Goal: Information Seeking & Learning: Check status

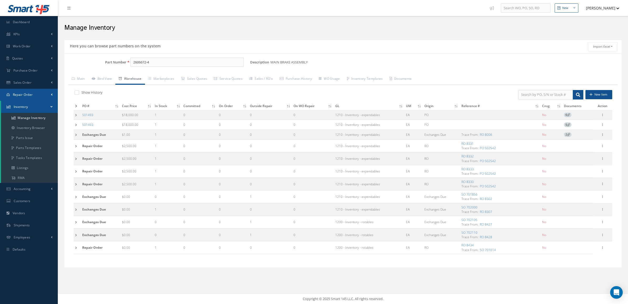
click at [30, 93] on span "Repair Order" at bounding box center [23, 94] width 20 height 4
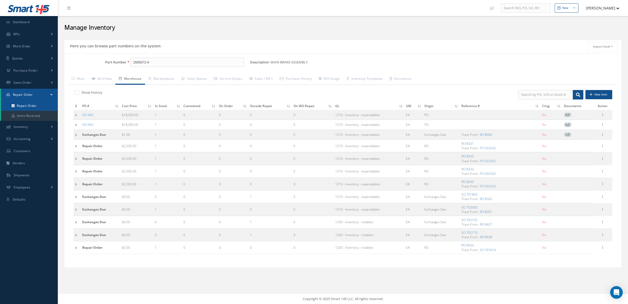
click at [25, 107] on link "Repair Order" at bounding box center [29, 106] width 57 height 10
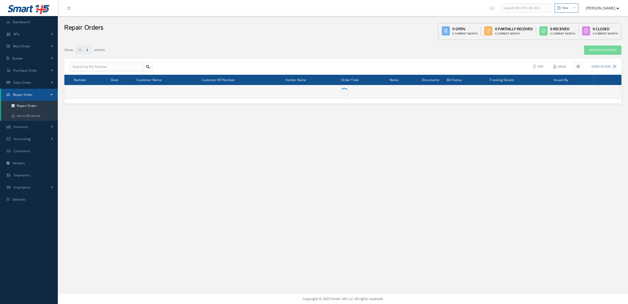
select select "25"
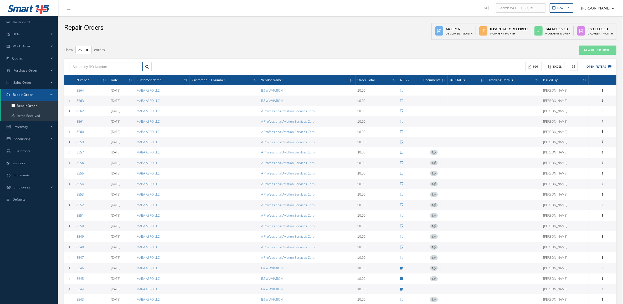
click at [115, 66] on input "text" at bounding box center [106, 66] width 73 height 9
type input "8440"
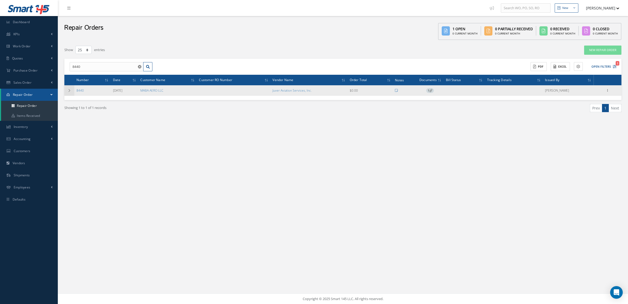
click at [68, 93] on td at bounding box center [69, 90] width 10 height 11
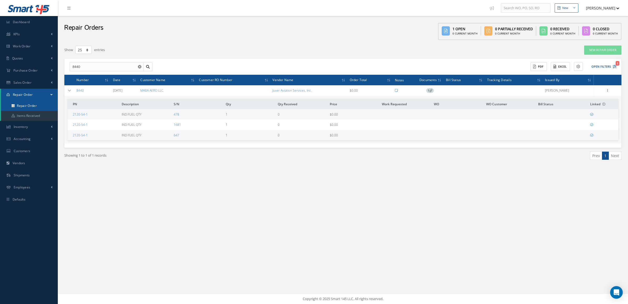
click at [34, 105] on link "Repair Order" at bounding box center [29, 106] width 57 height 10
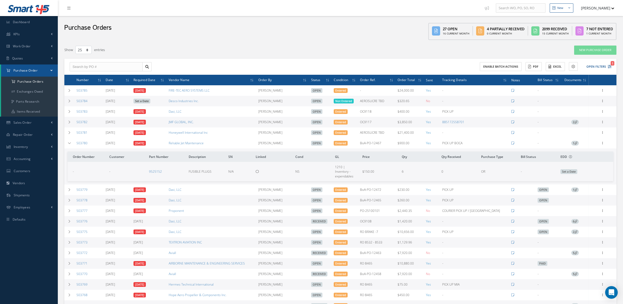
select select "25"
click at [26, 79] on a=1&status_id=2&status_id=3&status_id=5&collapsedFilters"] "Purchase Orders" at bounding box center [29, 82] width 57 height 10
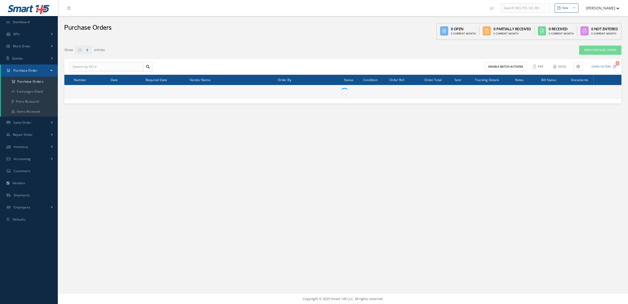
select select "25"
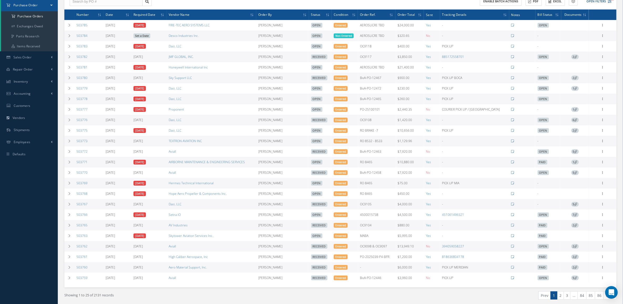
scroll to position [89, 0]
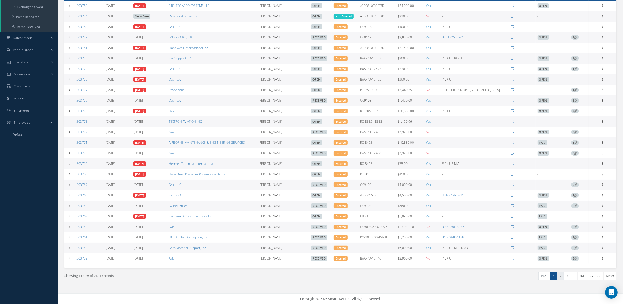
click at [558, 277] on link "2" at bounding box center [560, 276] width 7 height 8
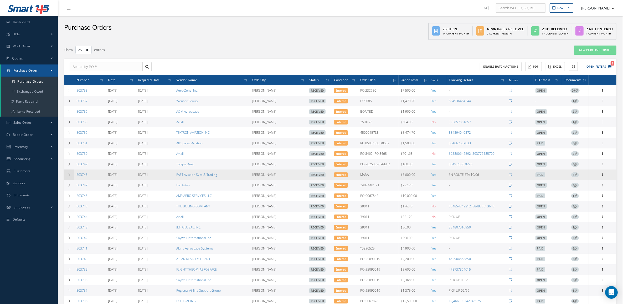
click at [69, 176] on icon at bounding box center [70, 174] width 4 height 3
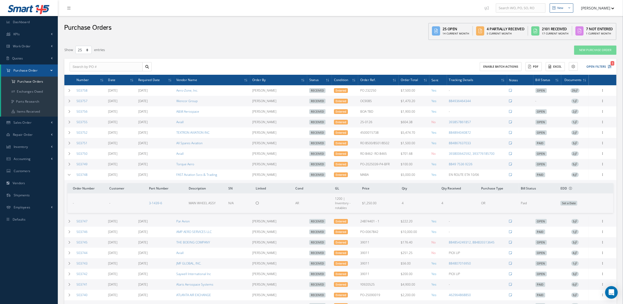
click at [577, 175] on icon at bounding box center [576, 174] width 3 height 3
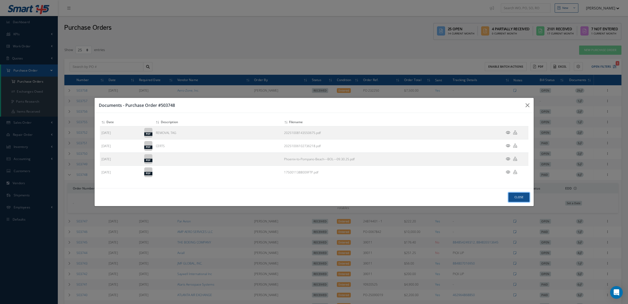
click at [510, 197] on button "Close" at bounding box center [519, 196] width 21 height 9
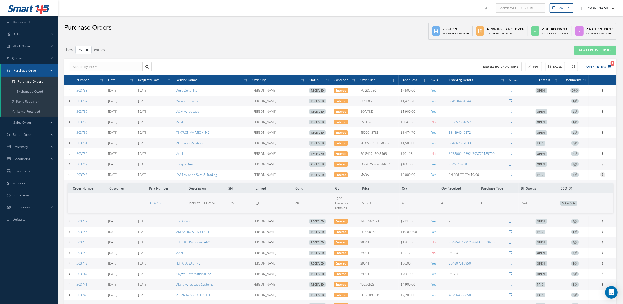
click at [601, 176] on icon at bounding box center [602, 174] width 5 height 4
click at [588, 179] on link "Receiving Details" at bounding box center [579, 178] width 42 height 7
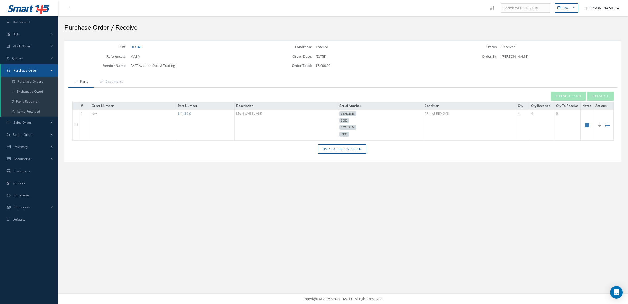
drag, startPoint x: 198, startPoint y: 114, endPoint x: 159, endPoint y: 119, distance: 39.0
click at [159, 119] on tr "1 N/A 3-1439-6 MAIN WHEEL ASSY 3875/2838 3082 2074/3154 7139 AR | AS REMOVE 4 4…" at bounding box center [343, 125] width 541 height 31
copy tr "3-1439-6"
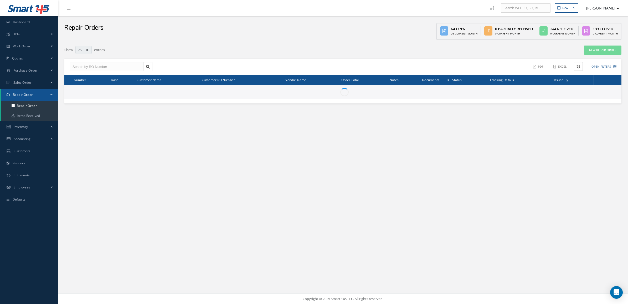
select select "25"
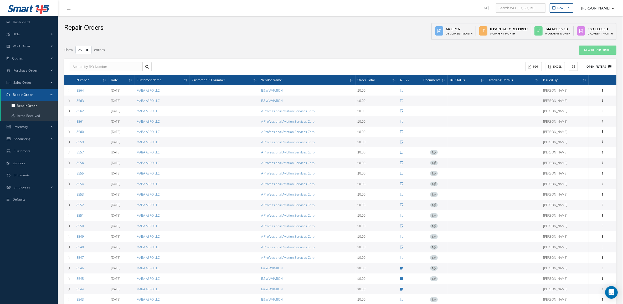
click at [597, 67] on button "Open Filters" at bounding box center [597, 66] width 30 height 9
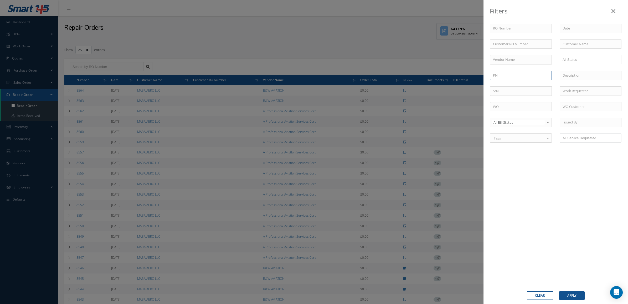
click at [514, 76] on input "text" at bounding box center [521, 75] width 62 height 9
paste input "3-1439-6"
type input "3-1439-6"
click at [571, 294] on button "Apply" at bounding box center [572, 295] width 26 height 8
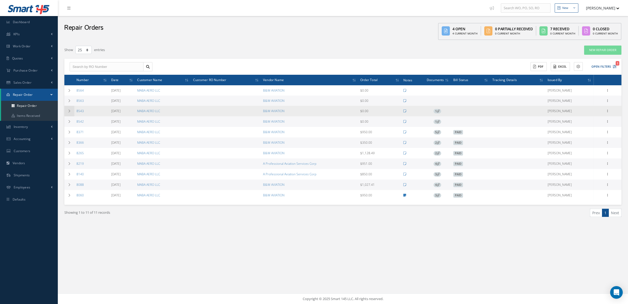
click at [67, 107] on td at bounding box center [69, 111] width 10 height 11
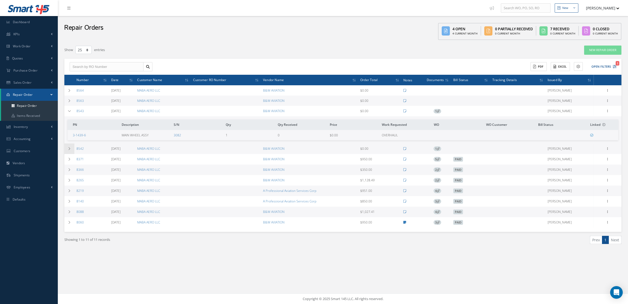
click at [71, 147] on icon at bounding box center [70, 148] width 4 height 3
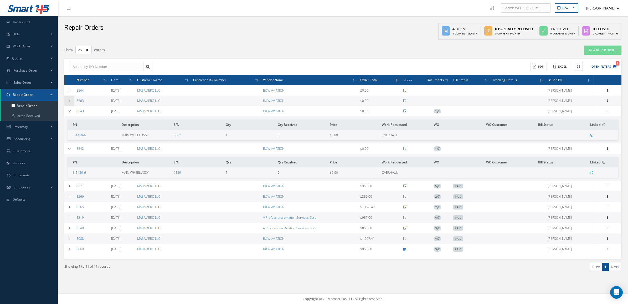
click at [71, 100] on icon at bounding box center [70, 100] width 4 height 3
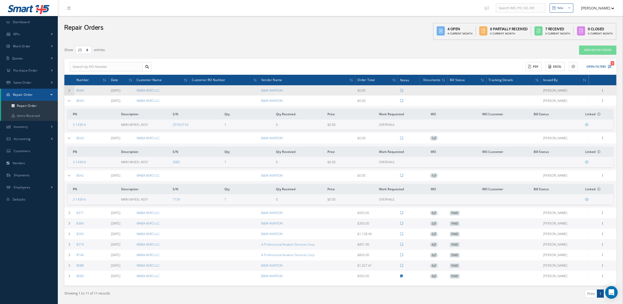
click at [69, 89] on icon at bounding box center [70, 90] width 4 height 3
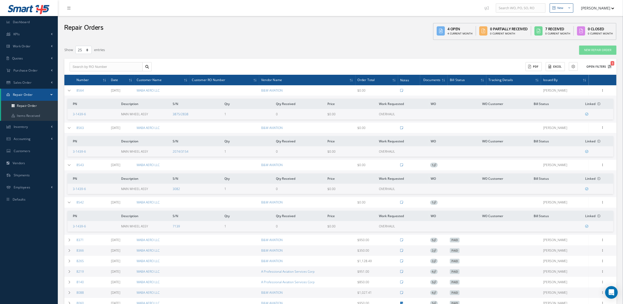
click at [604, 65] on button "Open Filters 1" at bounding box center [597, 66] width 30 height 9
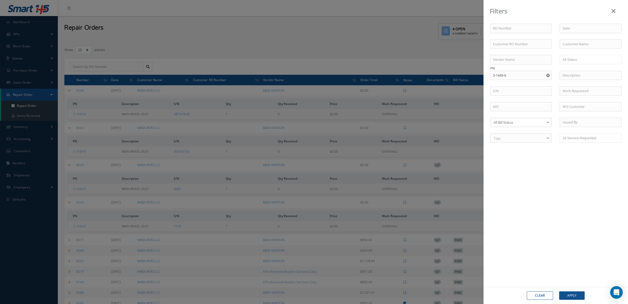
click at [547, 74] on icon "Reset" at bounding box center [548, 75] width 3 height 3
click at [532, 74] on input "text" at bounding box center [521, 75] width 62 height 9
paste input "360340-1005"
type input "360340-1005"
click at [575, 290] on div "Clear Apply" at bounding box center [556, 295] width 145 height 17
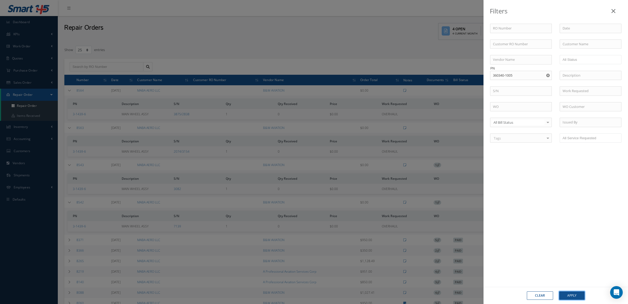
click at [575, 292] on button "Apply" at bounding box center [572, 295] width 26 height 8
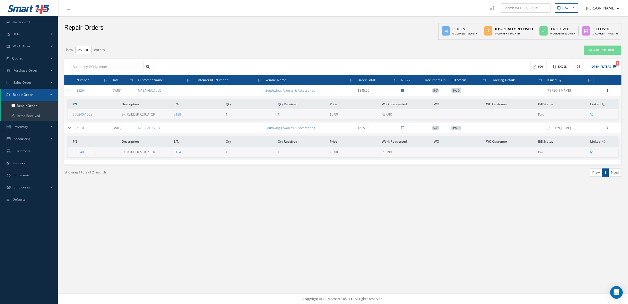
click at [435, 91] on span "5" at bounding box center [436, 90] width 8 height 5
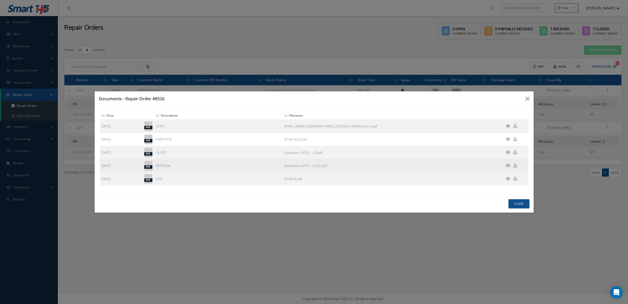
click at [508, 165] on icon at bounding box center [508, 165] width 4 height 4
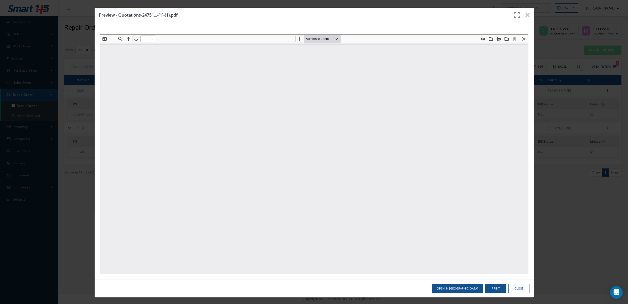
type input "0"
type input "1"
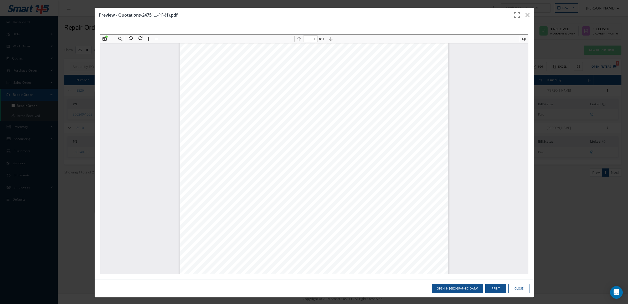
scroll to position [121, 0]
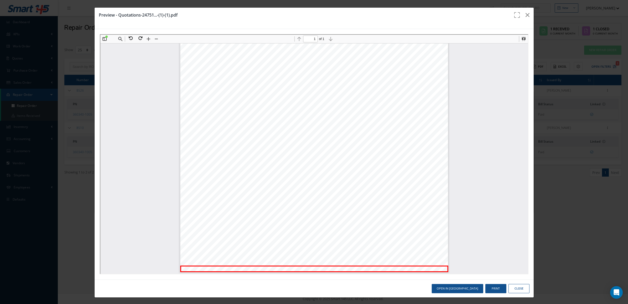
click at [509, 287] on button "Close" at bounding box center [519, 288] width 21 height 9
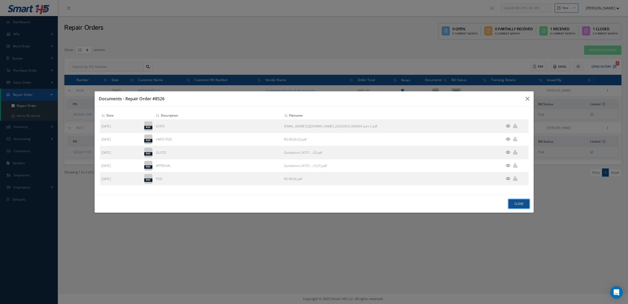
click at [519, 204] on button "Close" at bounding box center [519, 203] width 21 height 9
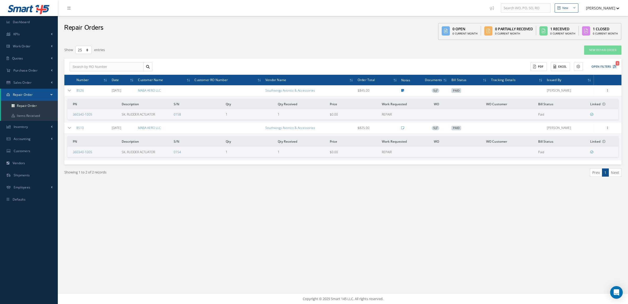
click at [434, 90] on span "5" at bounding box center [436, 90] width 8 height 5
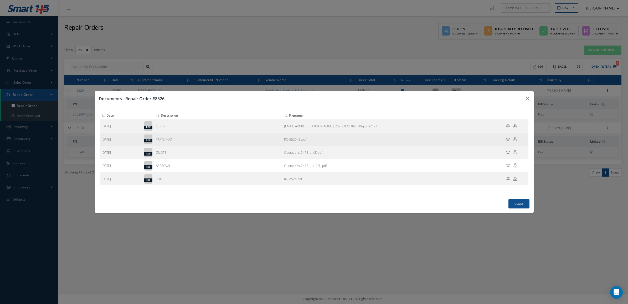
click at [507, 139] on icon at bounding box center [508, 139] width 4 height 4
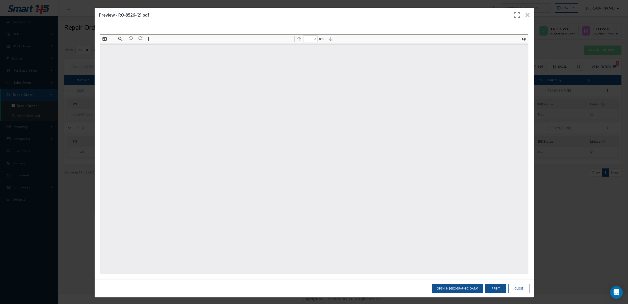
scroll to position [0, 0]
type input "1"
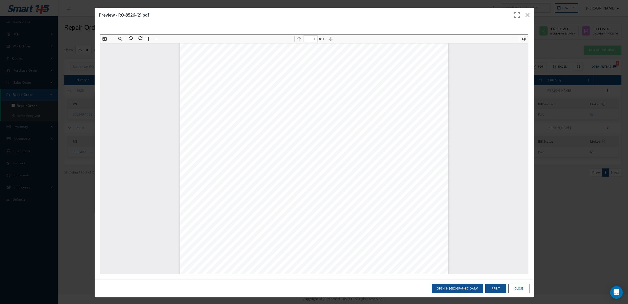
scroll to position [68, 0]
click at [526, 15] on icon "button" at bounding box center [528, 15] width 4 height 6
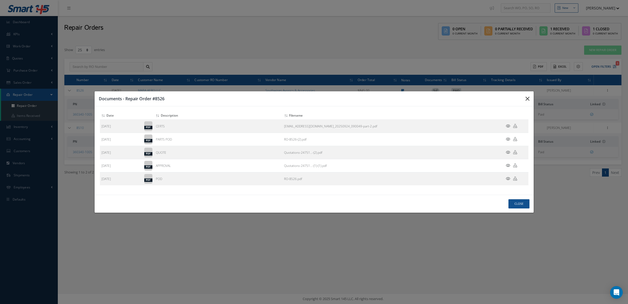
click at [525, 95] on button "button" at bounding box center [528, 98] width 12 height 15
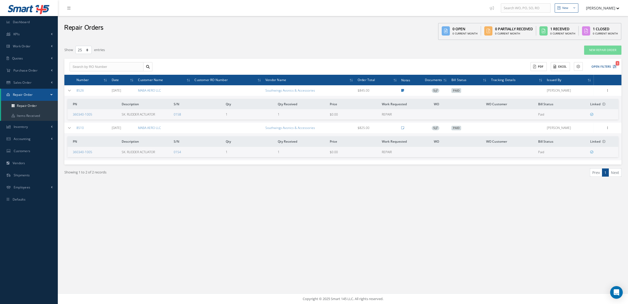
click at [440, 92] on span "5" at bounding box center [436, 90] width 8 height 5
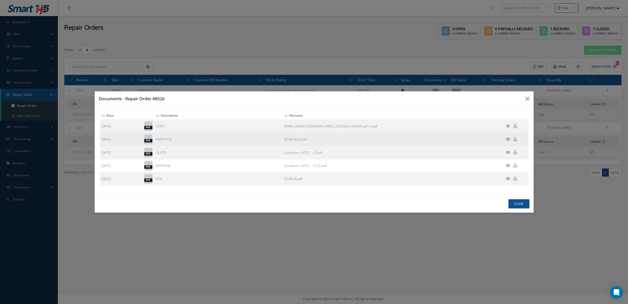
click at [509, 138] on icon at bounding box center [508, 139] width 4 height 4
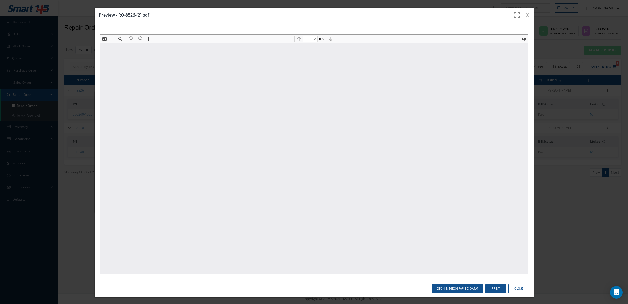
scroll to position [0, 0]
type input "1"
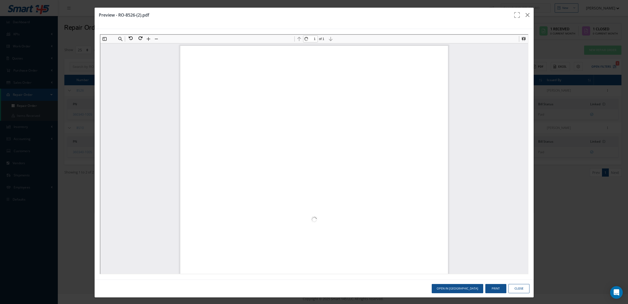
scroll to position [68, 0]
click at [526, 15] on icon "button" at bounding box center [528, 15] width 4 height 6
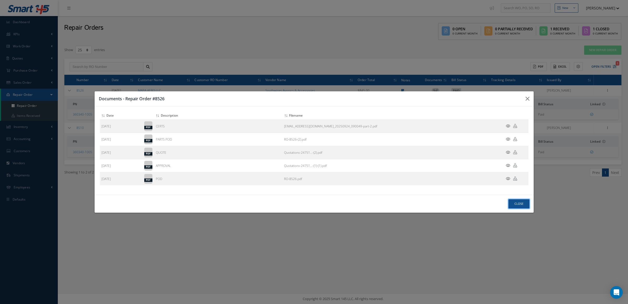
click at [512, 206] on button "Close" at bounding box center [519, 203] width 21 height 9
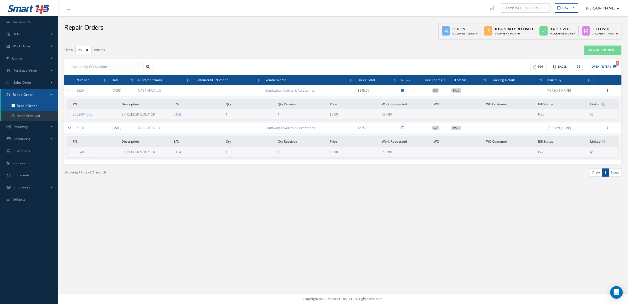
click at [21, 103] on link "Repair Order" at bounding box center [29, 106] width 57 height 10
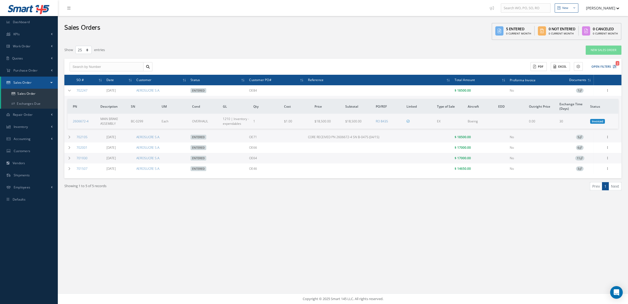
select select "25"
click at [17, 95] on link "Sales Order" at bounding box center [29, 94] width 57 height 10
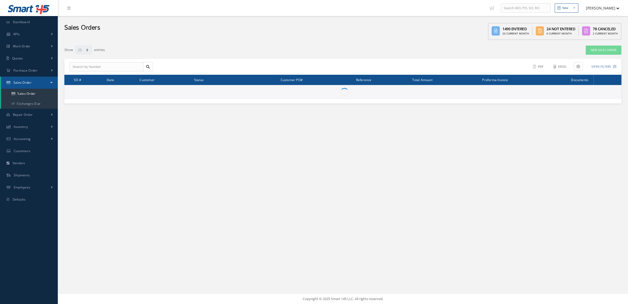
select select "25"
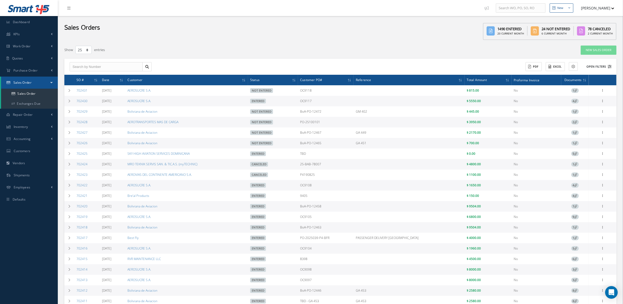
click at [607, 68] on button "Open Filters" at bounding box center [597, 66] width 30 height 9
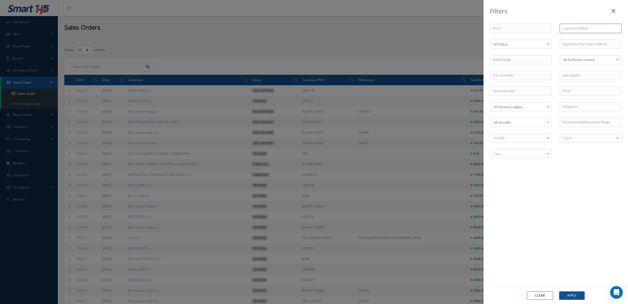
click at [570, 29] on input "text" at bounding box center [591, 28] width 62 height 9
click at [569, 38] on span "BE AERO HAVACILIK A.S" at bounding box center [581, 37] width 37 height 5
type input "BE AERO HAVACILIK A.S"
click at [570, 295] on button "Apply" at bounding box center [572, 295] width 26 height 8
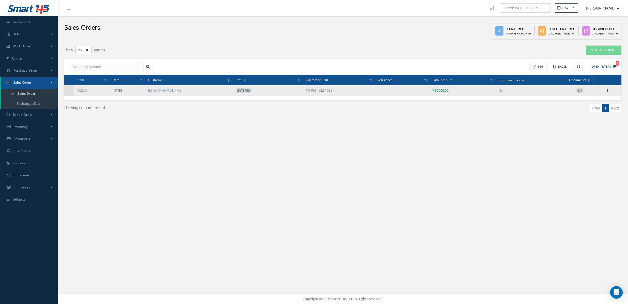
click at [72, 89] on td at bounding box center [69, 90] width 10 height 11
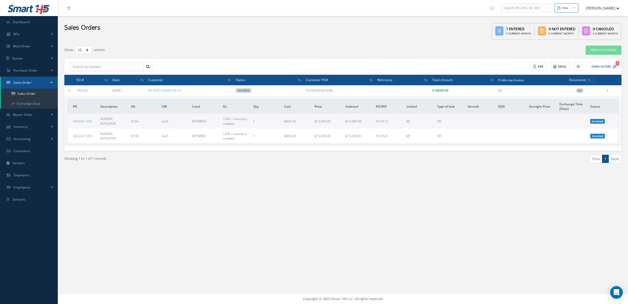
click at [82, 91] on link "702328" at bounding box center [82, 90] width 11 height 4
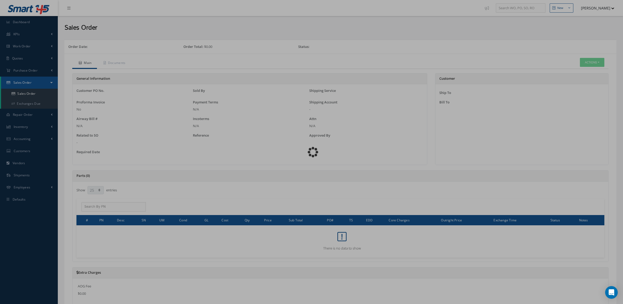
select select "25"
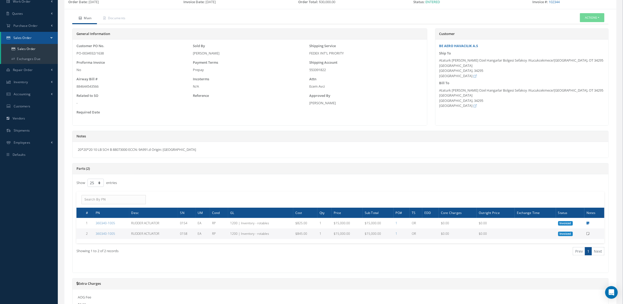
scroll to position [156, 0]
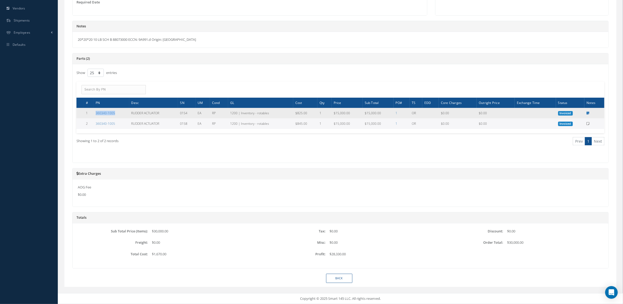
drag, startPoint x: 116, startPoint y: 114, endPoint x: 95, endPoint y: 112, distance: 21.3
click at [95, 112] on td "360340-1005" at bounding box center [112, 113] width 36 height 11
copy link "360340-1005"
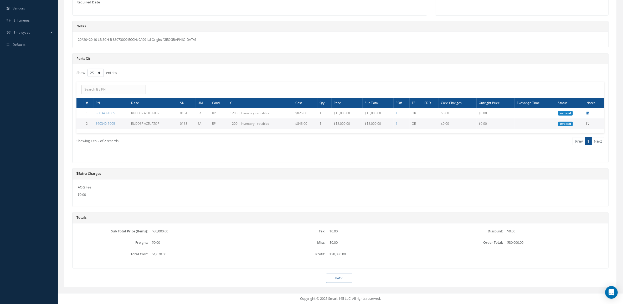
click at [104, 147] on div "Showing 1 to 2 of 2 records" at bounding box center [207, 143] width 268 height 12
click at [140, 158] on div "Showing 1 to 2 of 2 records Prev 1 Next" at bounding box center [341, 146] width 536 height 26
click at [134, 49] on div "Notes 20*20*20 10 LB SCH B 88073000 ECCN: 9A991.d Origin: US" at bounding box center [340, 37] width 544 height 32
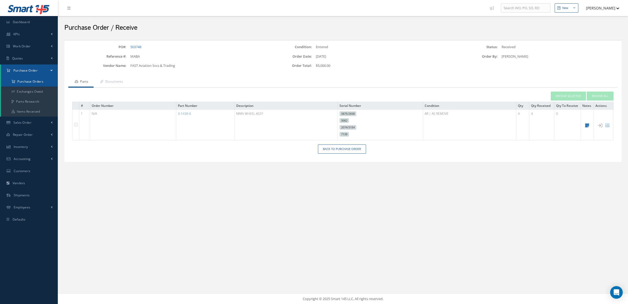
click at [13, 80] on icon at bounding box center [14, 81] width 4 height 3
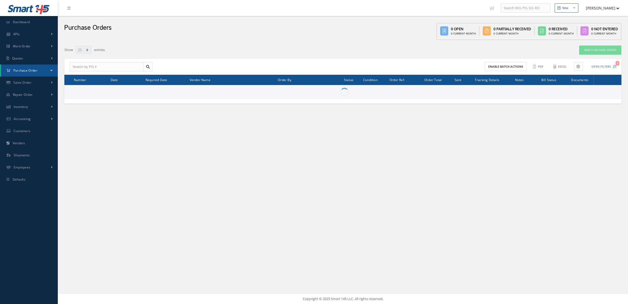
select select "25"
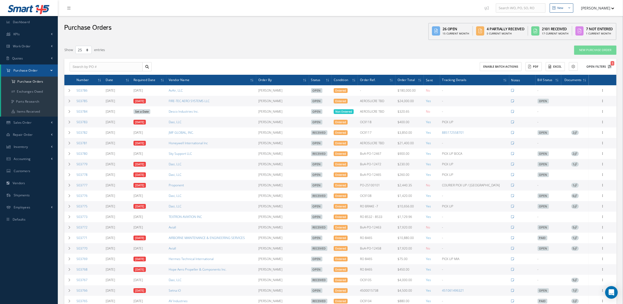
click at [606, 67] on button "Open Filters 1" at bounding box center [597, 66] width 30 height 9
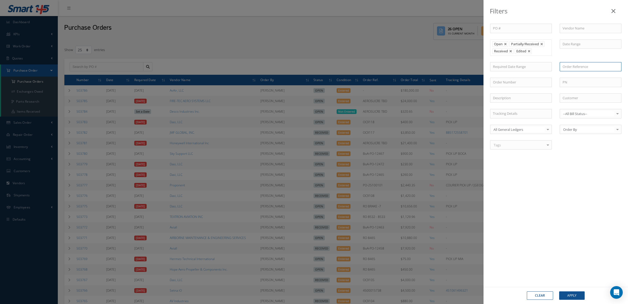
click at [563, 68] on input "text" at bounding box center [591, 66] width 62 height 9
type input "8"
click at [562, 66] on input "8526" at bounding box center [591, 66] width 62 height 9
type input "ro 8526"
drag, startPoint x: 577, startPoint y: 68, endPoint x: 544, endPoint y: 68, distance: 32.1
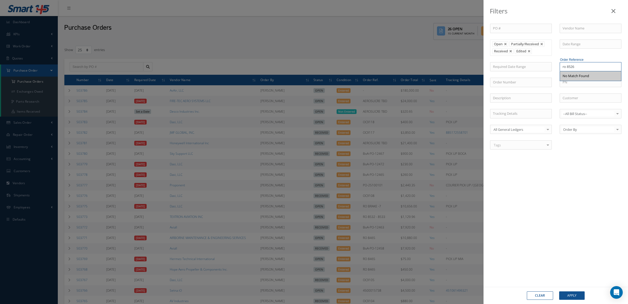
click at [544, 68] on div "PO # Vendor Name Open Partially/Received Received Canceled Edited Open Partiall…" at bounding box center [555, 90] width 139 height 132
click at [571, 28] on input "text" at bounding box center [591, 28] width 62 height 9
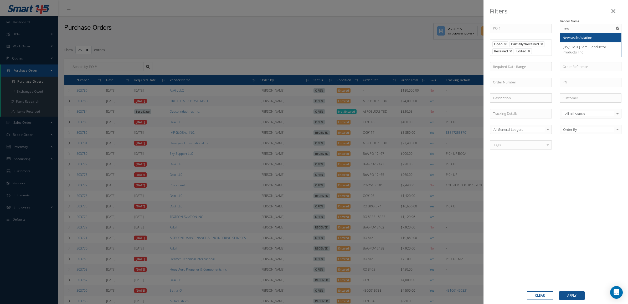
click at [574, 39] on span "Newcastle Aviation" at bounding box center [578, 37] width 30 height 5
type input "Newcastle Aviation"
click at [568, 294] on button "Apply" at bounding box center [572, 295] width 26 height 8
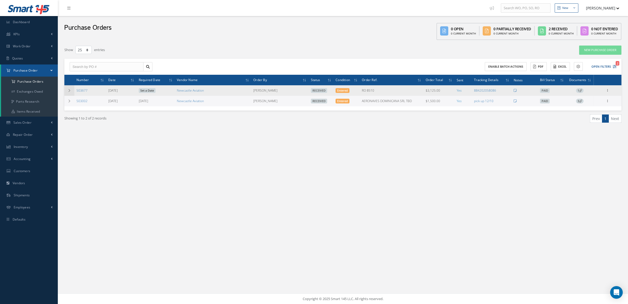
click at [71, 89] on td at bounding box center [69, 90] width 10 height 11
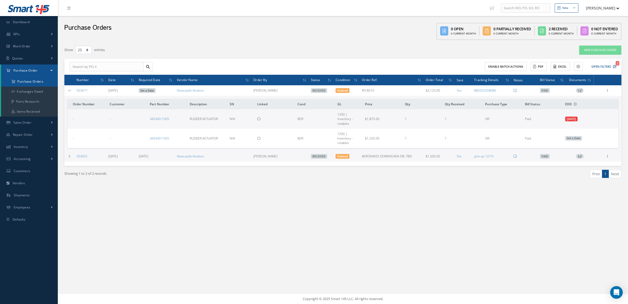
click at [38, 82] on a=1&status_id=2&status_id=3&status_id=5&collapsedFilters"] "Purchase Orders" at bounding box center [29, 82] width 57 height 10
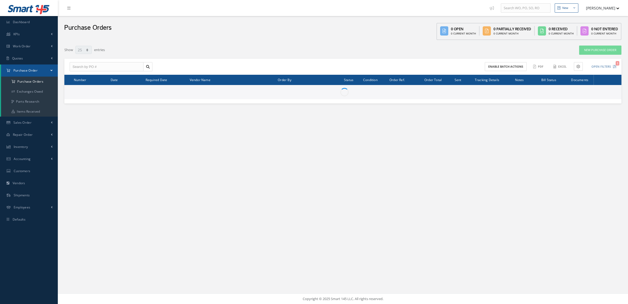
select select "25"
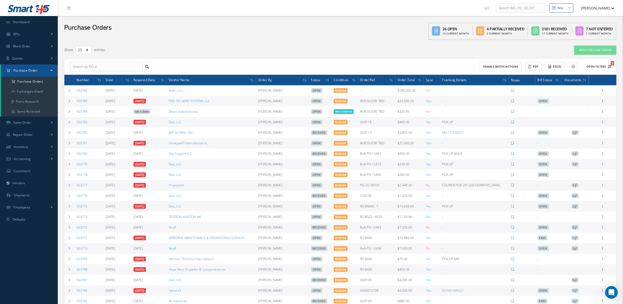
click at [595, 65] on button "Open Filters 1" at bounding box center [597, 66] width 30 height 9
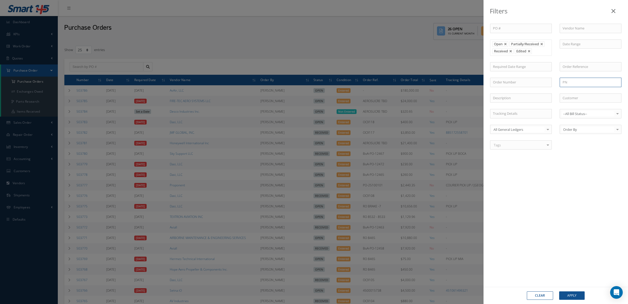
click at [571, 81] on input "text" at bounding box center [591, 82] width 62 height 9
click at [579, 83] on input "nas1611" at bounding box center [591, 82] width 62 height 9
click at [578, 82] on input "nas1611*019" at bounding box center [591, 82] width 62 height 9
click at [580, 92] on span "NAS1611-019" at bounding box center [573, 91] width 21 height 5
click at [573, 291] on button "Apply" at bounding box center [572, 295] width 26 height 8
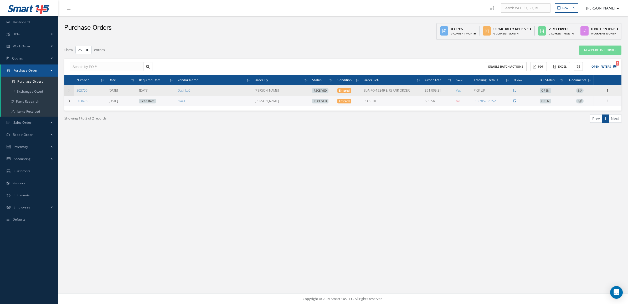
click at [73, 90] on td at bounding box center [69, 90] width 10 height 11
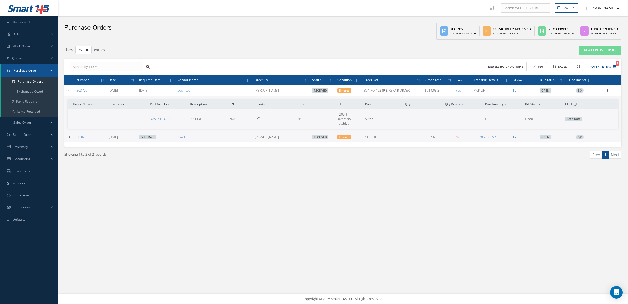
click at [125, 11] on nav "New New Work Order New Purchase Order New Customer Quote New Sales Order New Re…" at bounding box center [343, 8] width 571 height 16
click at [605, 63] on button "Open Filters 2" at bounding box center [602, 66] width 30 height 9
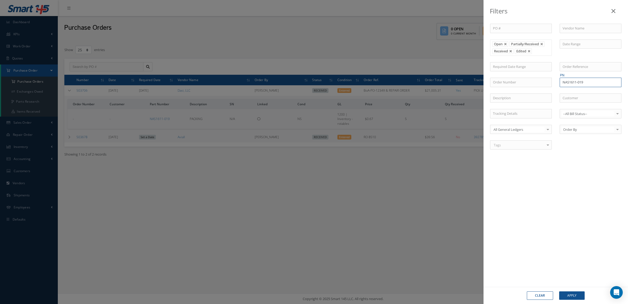
drag, startPoint x: 588, startPoint y: 82, endPoint x: 569, endPoint y: 81, distance: 18.4
click at [569, 81] on input "NAS1611-019" at bounding box center [591, 82] width 62 height 9
click at [573, 91] on span "NAS1351-4H10P" at bounding box center [575, 91] width 25 height 5
click at [572, 292] on button "Apply" at bounding box center [572, 295] width 26 height 8
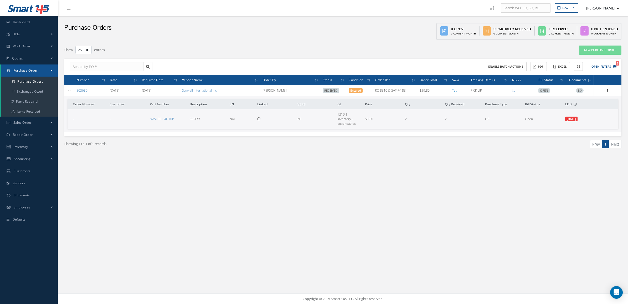
drag, startPoint x: 128, startPoint y: 43, endPoint x: 140, endPoint y: 37, distance: 13.3
click at [128, 43] on div "Filters PO # Vendor Name Open Partially/Received Received Canceled Edited Open …" at bounding box center [343, 107] width 563 height 129
click at [598, 65] on button "Open Filters 2" at bounding box center [602, 66] width 30 height 9
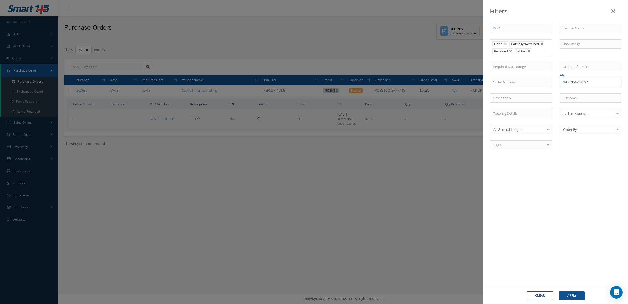
drag, startPoint x: 595, startPoint y: 82, endPoint x: 541, endPoint y: 83, distance: 54.2
click at [541, 83] on div "PO # Vendor Name Open Partially/Received Received Canceled Edited Open Partiall…" at bounding box center [555, 90] width 139 height 132
click at [582, 93] on span "MS28774-019" at bounding box center [573, 91] width 21 height 5
type input "MS28774-019"
click at [564, 297] on button "Apply" at bounding box center [572, 295] width 26 height 8
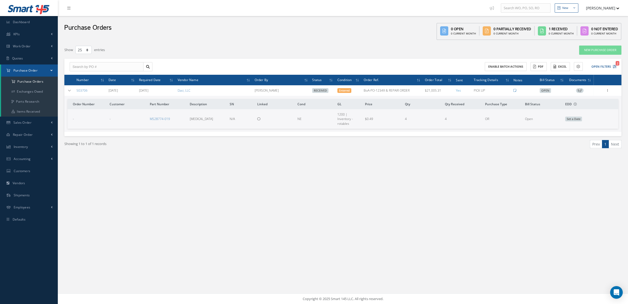
click at [111, 140] on div "Showing 1 to 1 of 1 records" at bounding box center [201, 146] width 283 height 12
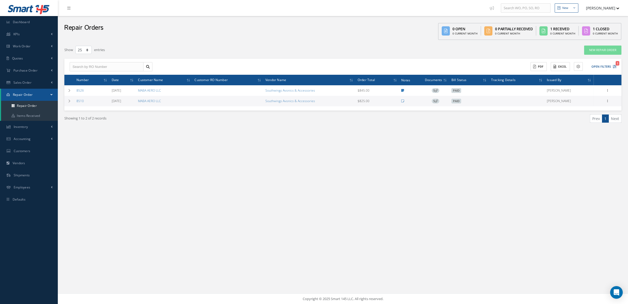
select select "25"
click at [435, 100] on span "5" at bounding box center [436, 101] width 8 height 5
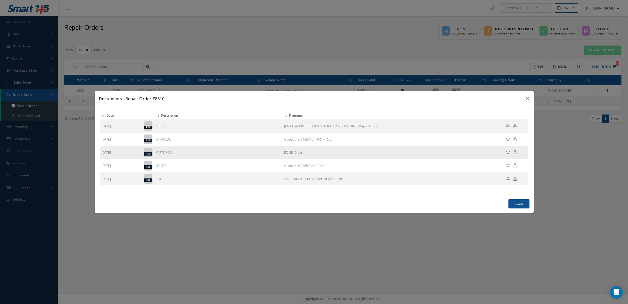
click at [509, 152] on icon at bounding box center [508, 152] width 4 height 4
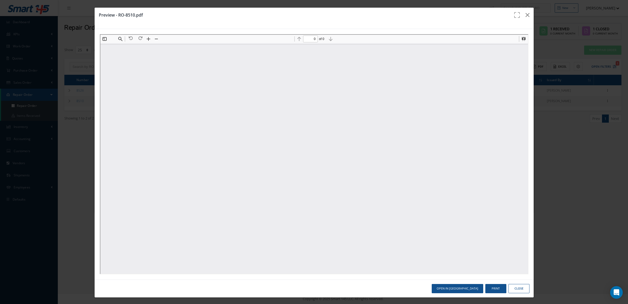
type input "1"
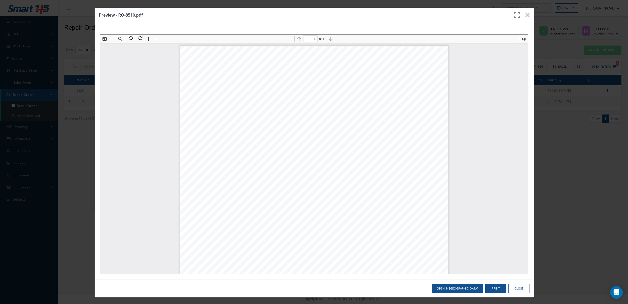
scroll to position [3, 0]
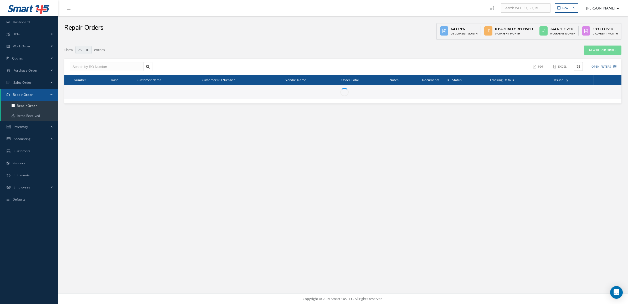
select select "25"
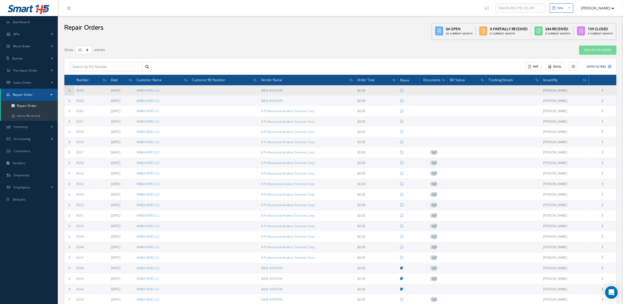
click at [68, 91] on icon at bounding box center [70, 90] width 4 height 3
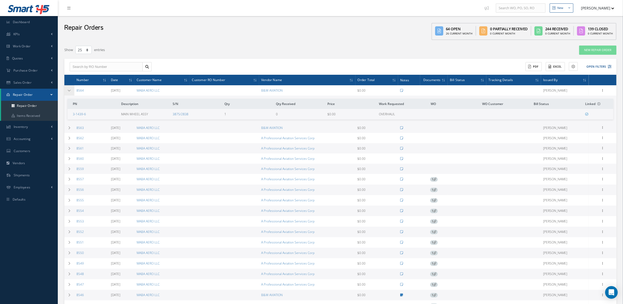
click at [68, 91] on icon at bounding box center [70, 90] width 4 height 3
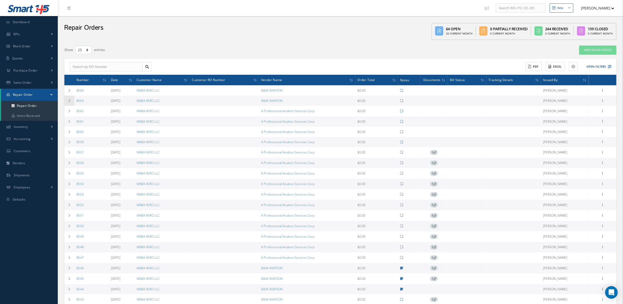
click at [67, 102] on td at bounding box center [69, 100] width 10 height 10
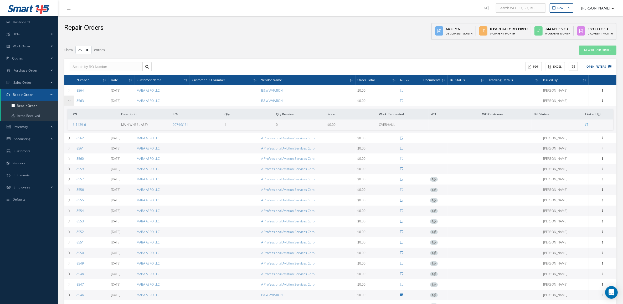
click at [67, 102] on td at bounding box center [69, 100] width 10 height 10
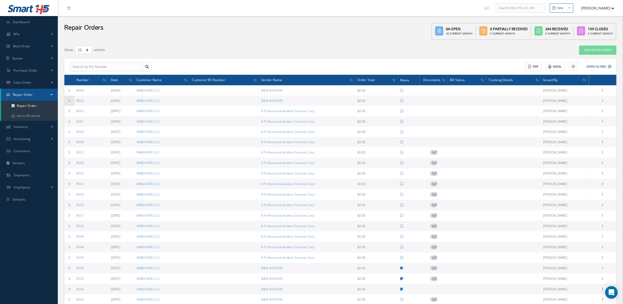
click at [68, 101] on icon at bounding box center [70, 100] width 4 height 3
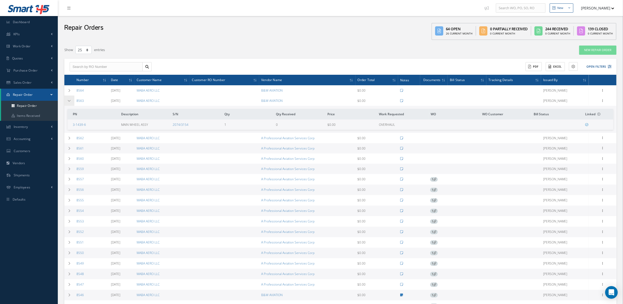
click at [68, 101] on icon at bounding box center [70, 100] width 4 height 3
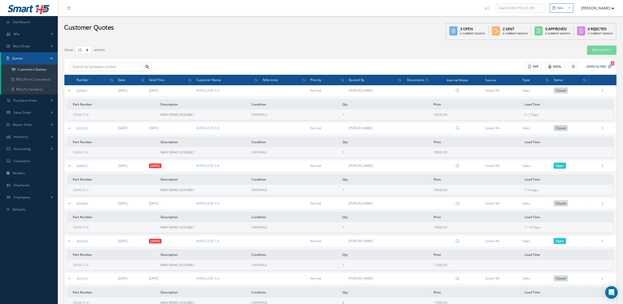
select select "25"
click at [124, 34] on div "Customer Quotes 3 Open 0 Current Month 2 Sent 0 Current Month 0 Approved 0 Curr…" at bounding box center [341, 29] width 566 height 27
click at [126, 47] on div "Show 10 25 50 100 entries" at bounding box center [223, 49] width 327 height 9
click at [69, 95] on td at bounding box center [69, 90] width 10 height 11
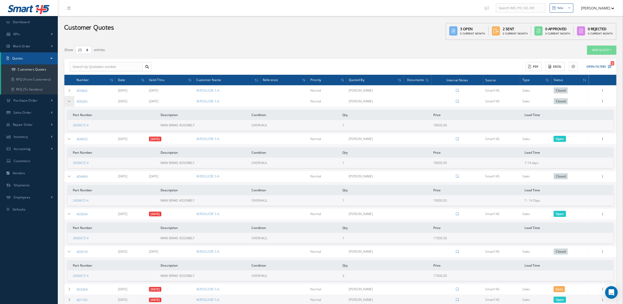
click at [69, 105] on td at bounding box center [69, 101] width 10 height 11
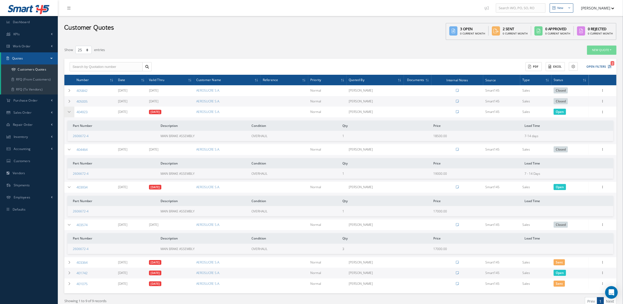
click at [69, 111] on icon at bounding box center [70, 111] width 4 height 3
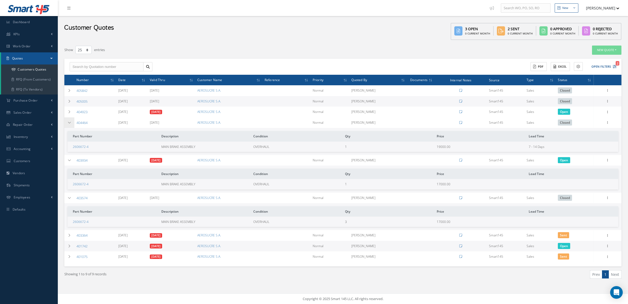
click at [72, 119] on td at bounding box center [69, 122] width 10 height 11
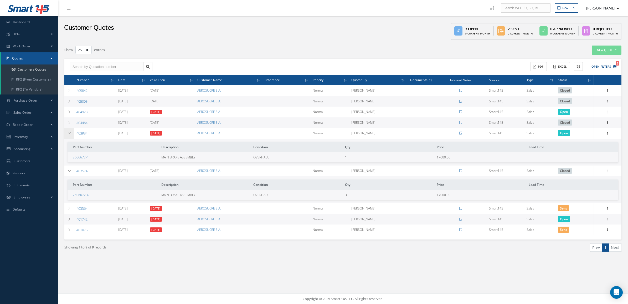
click at [70, 132] on icon at bounding box center [70, 132] width 4 height 3
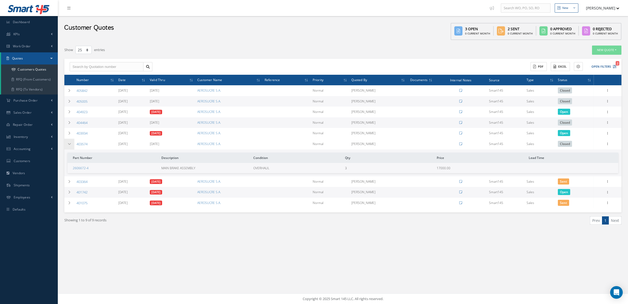
click at [70, 144] on icon at bounding box center [70, 143] width 4 height 3
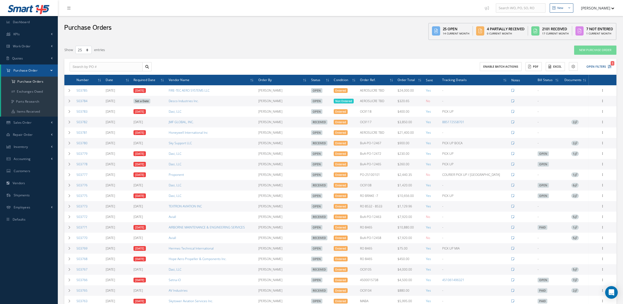
select select "25"
